Goal: Task Accomplishment & Management: Use online tool/utility

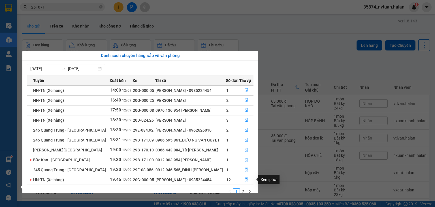
click at [246, 187] on div "Tuyến Xuất bến Xe Tài xế Số đơn Tác vụ HN-[GEOGRAPHIC_DATA] (Xe hàng) 14:00 [DA…" at bounding box center [140, 136] width 226 height 123
click at [246, 189] on link "2" at bounding box center [243, 191] width 6 height 6
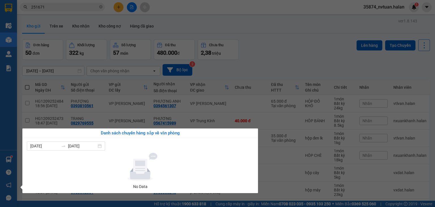
click at [266, 82] on section "Kết quả tìm kiếm ( 204 ) Bộ lọc Mã ĐH Trạng thái Món hàng Thu hộ Tổng cước Chưa…" at bounding box center [217, 103] width 435 height 207
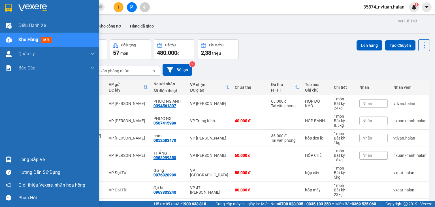
click at [31, 159] on div "Hàng sắp về" at bounding box center [56, 159] width 76 height 8
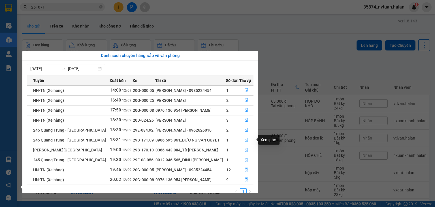
click at [246, 141] on icon "file-done" at bounding box center [246, 140] width 4 height 4
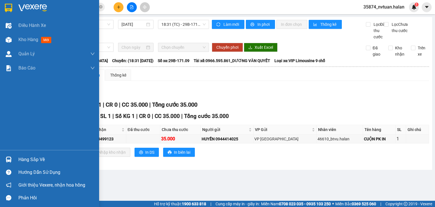
click at [42, 159] on div "Hàng sắp về" at bounding box center [56, 159] width 76 height 8
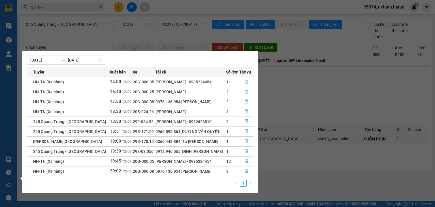
scroll to position [9, 0]
click at [292, 168] on section "Kết quả tìm kiếm ( 204 ) Bộ lọc Mã ĐH Trạng thái Món hàng Thu hộ Tổng cước Chưa…" at bounding box center [217, 103] width 435 height 207
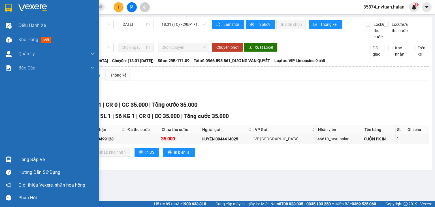
click at [29, 160] on div "Hàng sắp về" at bounding box center [56, 159] width 76 height 8
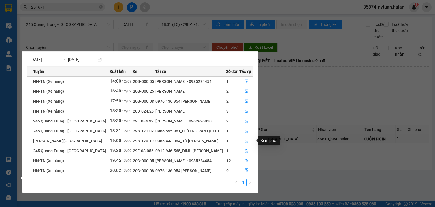
click at [246, 142] on icon "file-done" at bounding box center [246, 140] width 4 height 4
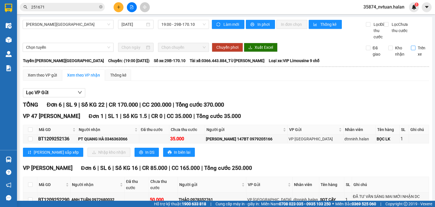
click at [411, 50] on input "Trên xe" at bounding box center [413, 48] width 5 height 5
checkbox input "true"
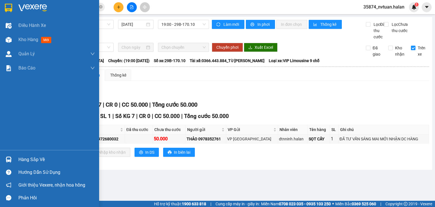
click at [28, 157] on div "Hàng sắp về" at bounding box center [56, 159] width 76 height 8
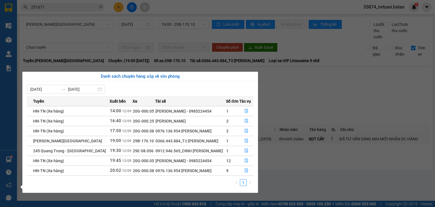
drag, startPoint x: 297, startPoint y: 118, endPoint x: 287, endPoint y: 120, distance: 10.1
click at [295, 119] on section "Kết quả tìm kiếm ( 204 ) Bộ lọc Mã ĐH Trạng thái Món hàng Thu hộ Tổng cước Chưa…" at bounding box center [217, 103] width 435 height 207
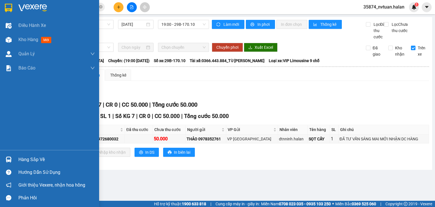
click at [22, 160] on div "Hàng sắp về" at bounding box center [56, 159] width 76 height 8
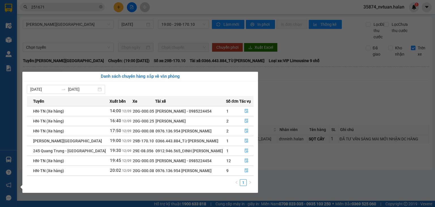
click at [321, 109] on section "Kết quả tìm kiếm ( 204 ) Bộ lọc Mã ĐH Trạng thái Món hàng Thu hộ Tổng cước Chưa…" at bounding box center [217, 103] width 435 height 207
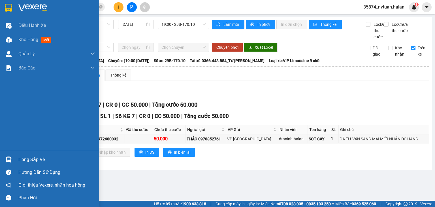
drag, startPoint x: 16, startPoint y: 153, endPoint x: 20, endPoint y: 156, distance: 5.3
click at [17, 155] on div "Hàng sắp về" at bounding box center [49, 159] width 99 height 13
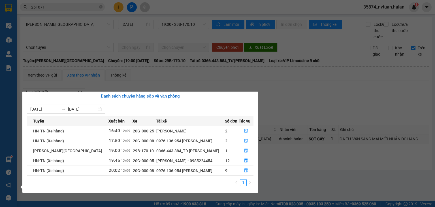
click at [99, 41] on section "Kết quả tìm kiếm ( 204 ) Bộ lọc Mã ĐH Trạng thái Món hàng Thu hộ Tổng cước Chưa…" at bounding box center [217, 103] width 435 height 207
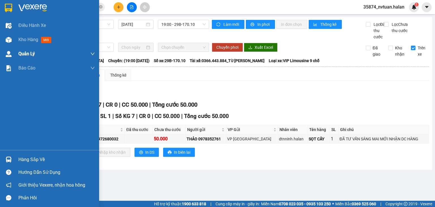
drag, startPoint x: 22, startPoint y: 42, endPoint x: 35, endPoint y: 48, distance: 14.2
click at [23, 42] on span "Kho hàng" at bounding box center [28, 39] width 20 height 5
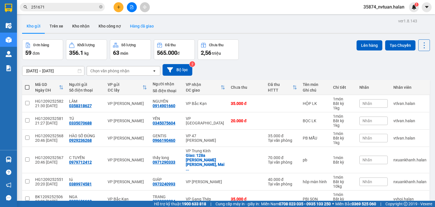
click at [151, 25] on button "Hàng đã giao" at bounding box center [141, 26] width 33 height 14
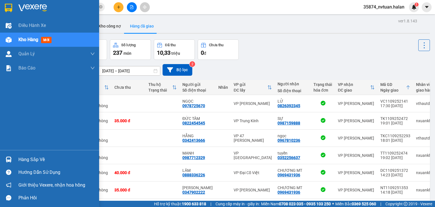
click at [42, 154] on div "Hàng sắp về" at bounding box center [49, 159] width 99 height 13
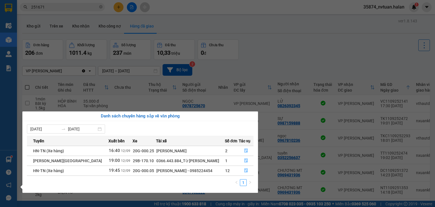
click at [267, 58] on section "Kết quả tìm kiếm ( 204 ) Bộ lọc Mã ĐH Trạng thái Món hàng Thu hộ Tổng cước Chưa…" at bounding box center [217, 103] width 435 height 207
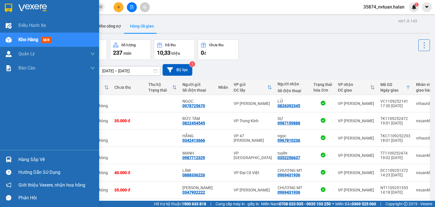
click at [15, 160] on div "Hàng sắp về" at bounding box center [49, 159] width 99 height 13
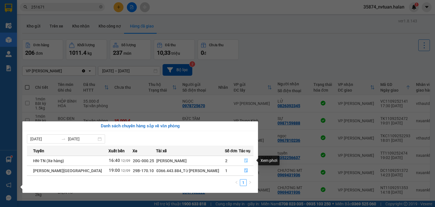
click at [245, 161] on icon "file-done" at bounding box center [246, 160] width 4 height 4
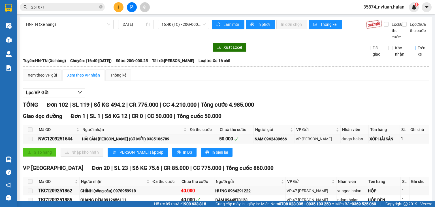
click at [411, 50] on input "Trên xe" at bounding box center [413, 48] width 5 height 5
checkbox input "true"
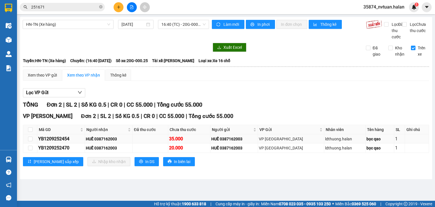
click at [61, 142] on div "YB1209252454" at bounding box center [61, 138] width 46 height 7
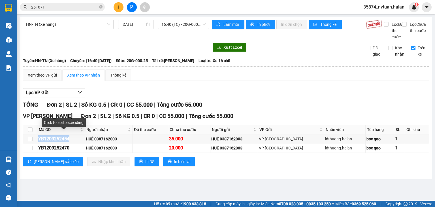
copy div "YB1209252454"
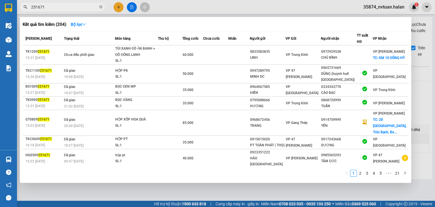
click at [100, 5] on span at bounding box center [100, 7] width 3 height 6
click at [99, 6] on span "251671" at bounding box center [62, 7] width 85 height 8
click at [99, 6] on icon "close-circle" at bounding box center [100, 6] width 3 height 3
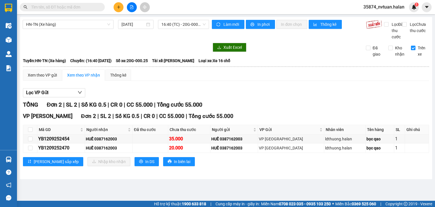
click at [94, 6] on input "text" at bounding box center [64, 7] width 67 height 6
paste input "YB1209252454"
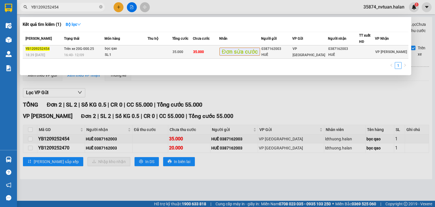
type input "YB1209252454"
click at [172, 51] on td at bounding box center [160, 51] width 25 height 13
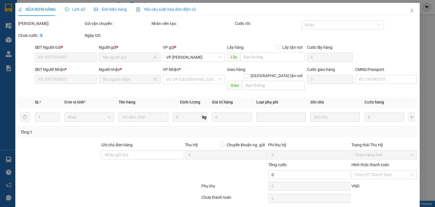
type input "0387162003"
type input "HUẾ"
type input "0387162003"
type input "HUẾ"
type input "35.000"
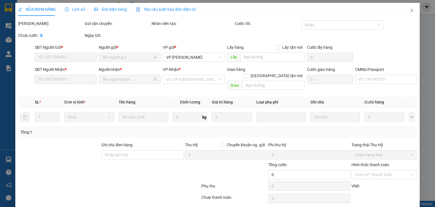
type input "35.000"
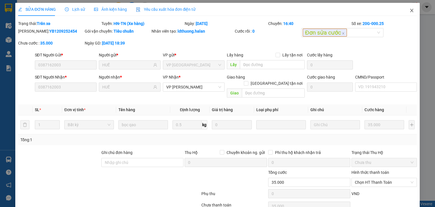
click at [409, 11] on icon "close" at bounding box center [411, 10] width 5 height 5
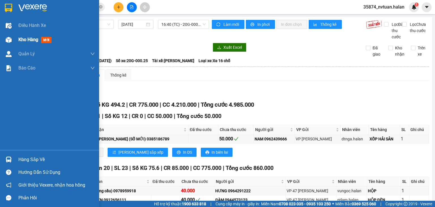
click at [17, 42] on div "Kho hàng mới" at bounding box center [49, 40] width 99 height 14
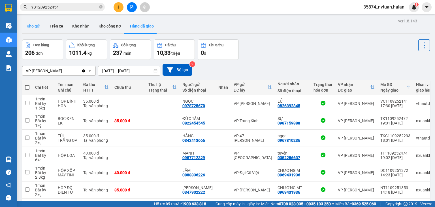
click at [34, 25] on button "Kho gửi" at bounding box center [33, 26] width 23 height 14
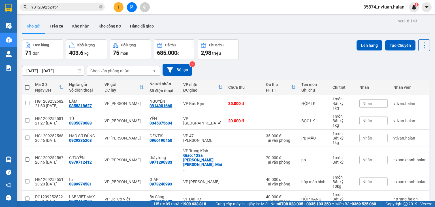
click at [100, 67] on div "Chọn văn phòng nhận" at bounding box center [119, 70] width 65 height 9
type input "cty"
click at [111, 82] on span "VP CTY HÀ LAN" at bounding box center [106, 83] width 31 height 6
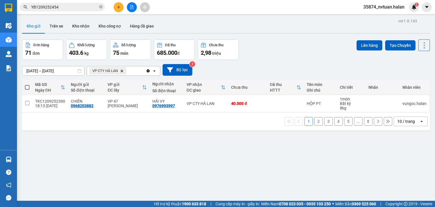
click at [29, 85] on span at bounding box center [27, 87] width 5 height 5
click at [27, 84] on input "checkbox" at bounding box center [27, 84] width 0 height 0
checkbox input "true"
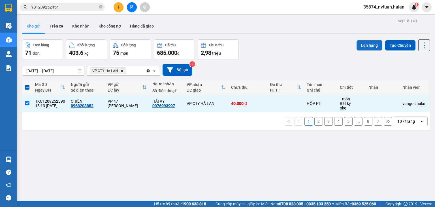
click at [369, 49] on button "Lên hàng" at bounding box center [369, 45] width 26 height 10
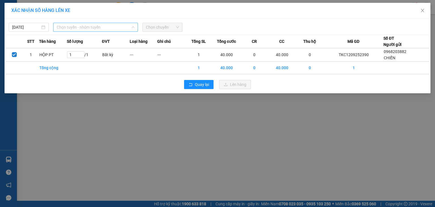
click at [88, 29] on span "Chọn tuyến - nhóm tuyến" at bounding box center [96, 27] width 78 height 8
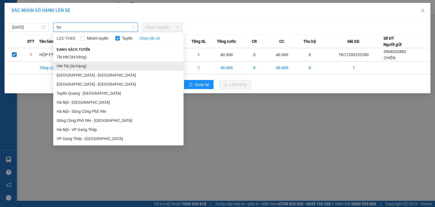
type input "hn"
click at [79, 68] on li "HN-TN (Xe hàng)" at bounding box center [118, 65] width 130 height 9
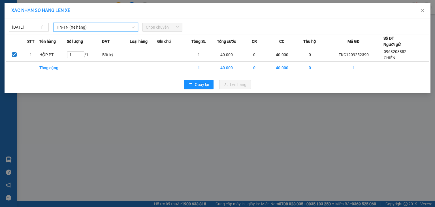
click at [171, 31] on span "Chọn chuyến" at bounding box center [162, 27] width 33 height 8
click at [172, 27] on span "Chọn chuyến" at bounding box center [162, 27] width 33 height 8
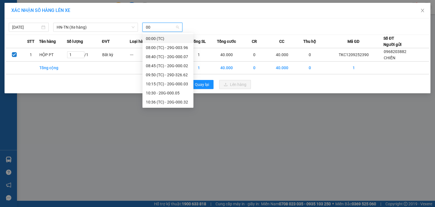
type input "005"
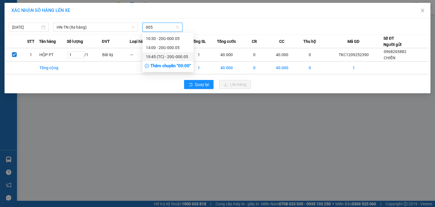
click at [180, 53] on div "19:45 (TC) - 20G-000.05" at bounding box center [167, 56] width 51 height 9
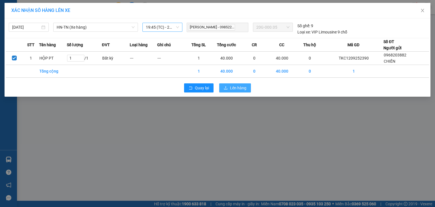
click at [235, 89] on span "Lên hàng" at bounding box center [238, 88] width 16 height 6
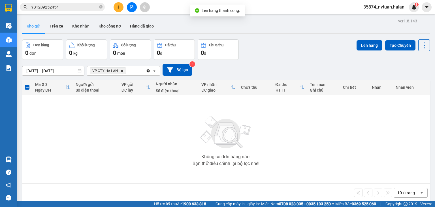
click at [147, 71] on icon "Clear all" at bounding box center [148, 70] width 3 height 3
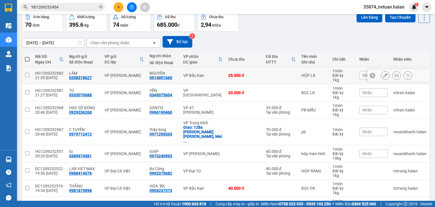
scroll to position [28, 0]
